Goal: Task Accomplishment & Management: Use online tool/utility

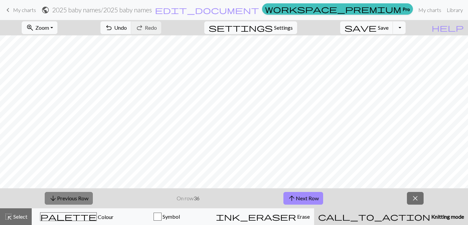
click at [51, 198] on span "arrow_downward" at bounding box center [53, 198] width 8 height 9
click at [76, 200] on button "arrow_downward Previous Row" at bounding box center [69, 198] width 48 height 13
click at [88, 200] on button "arrow_downward Previous Row" at bounding box center [69, 198] width 48 height 13
click at [42, 193] on div "arrow_downward Previous Row On row 32 arrow_upward Next Row close" at bounding box center [234, 198] width 468 height 20
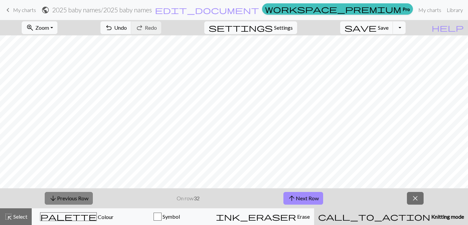
click at [60, 195] on button "arrow_downward Previous Row" at bounding box center [69, 198] width 48 height 13
click at [30, 10] on span "My charts" at bounding box center [24, 10] width 23 height 6
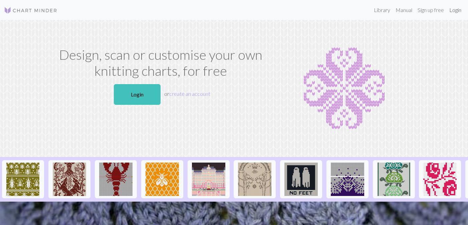
click at [450, 8] on link "Login" at bounding box center [454, 9] width 17 height 13
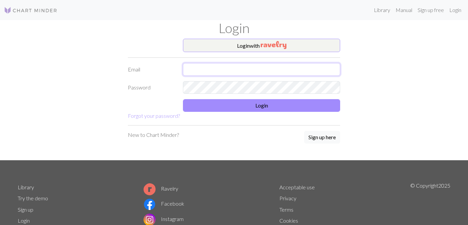
click at [189, 74] on input "text" at bounding box center [261, 69] width 157 height 13
type input "aheslop22@gmail.com"
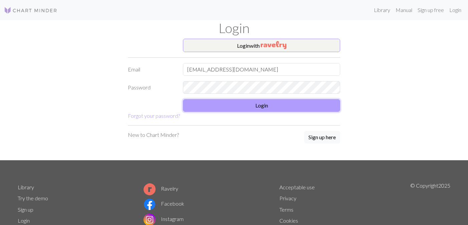
click at [236, 103] on button "Login" at bounding box center [261, 105] width 157 height 13
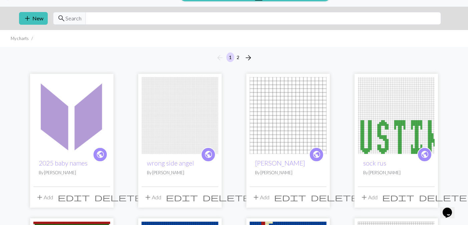
scroll to position [17, 0]
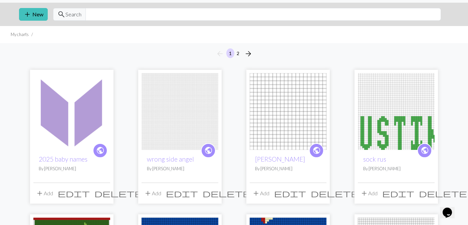
click at [276, 153] on div "public kathleen By Anna heslop" at bounding box center [288, 166] width 77 height 33
click at [269, 158] on link "kathleen" at bounding box center [280, 159] width 50 height 8
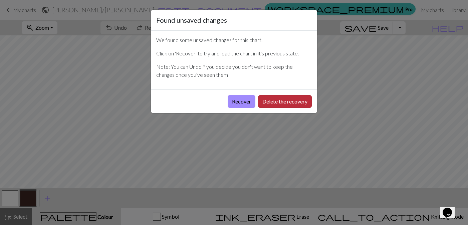
click at [279, 100] on button "Delete the recovery" at bounding box center [285, 101] width 54 height 13
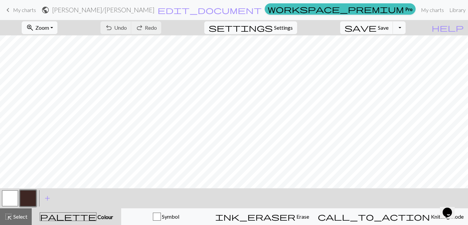
click at [20, 9] on span "My charts" at bounding box center [24, 10] width 23 height 6
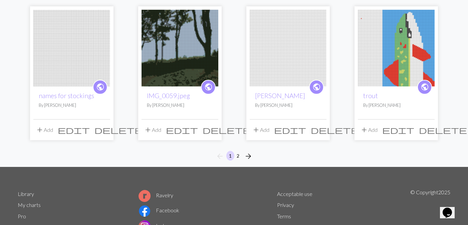
scroll to position [533, 0]
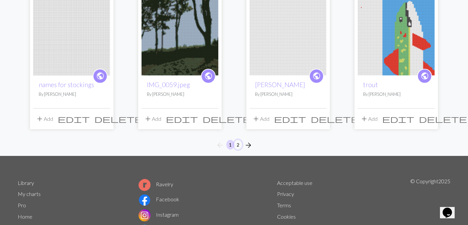
click at [235, 140] on button "2" at bounding box center [238, 145] width 8 height 10
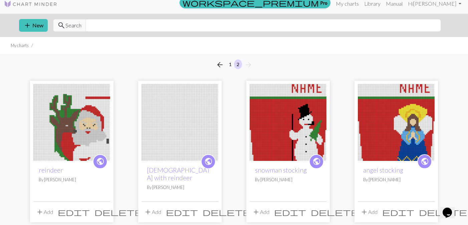
scroll to position [7, 0]
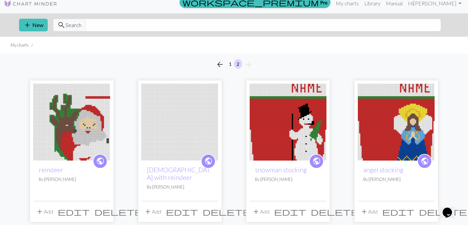
click at [387, 126] on img at bounding box center [396, 122] width 77 height 77
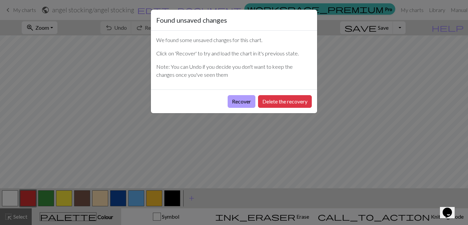
click at [241, 106] on button "Recover" at bounding box center [242, 101] width 28 height 13
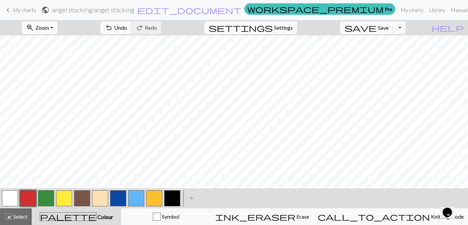
click at [48, 28] on button "zoom_in Zoom Zoom" at bounding box center [40, 27] width 36 height 13
click at [57, 56] on button "Fit width" at bounding box center [48, 53] width 53 height 11
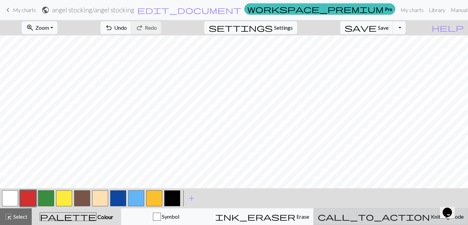
click at [430, 213] on span "Knitting mode" at bounding box center [447, 216] width 34 height 6
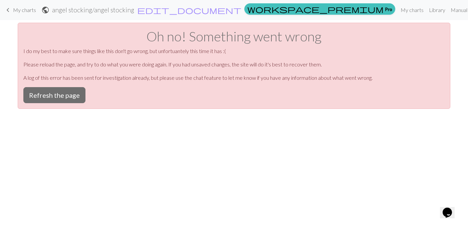
click at [54, 86] on div "Oh no! Something went wrong I do my best to make sure things like this don't go…" at bounding box center [234, 66] width 432 height 86
click at [54, 95] on button "Refresh the page" at bounding box center [54, 95] width 62 height 16
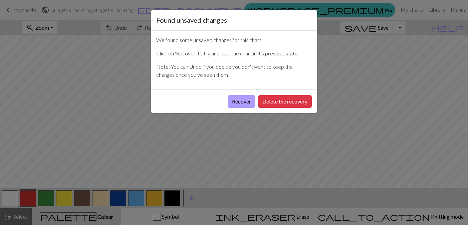
click at [245, 101] on button "Recover" at bounding box center [242, 101] width 28 height 13
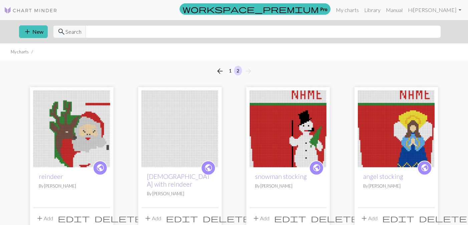
click at [385, 122] on img at bounding box center [396, 128] width 77 height 77
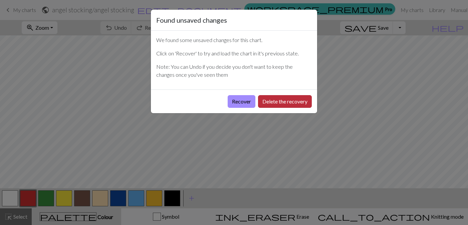
click at [271, 99] on button "Delete the recovery" at bounding box center [285, 101] width 54 height 13
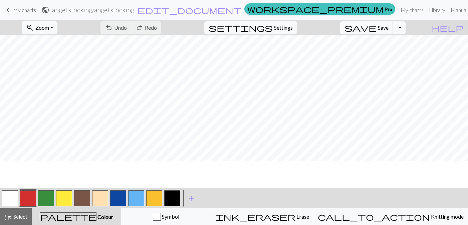
scroll to position [96, 0]
click at [49, 27] on span "Zoom" at bounding box center [42, 27] width 14 height 6
click at [58, 55] on button "Fit width" at bounding box center [48, 53] width 53 height 11
